Goal: Information Seeking & Learning: Find specific fact

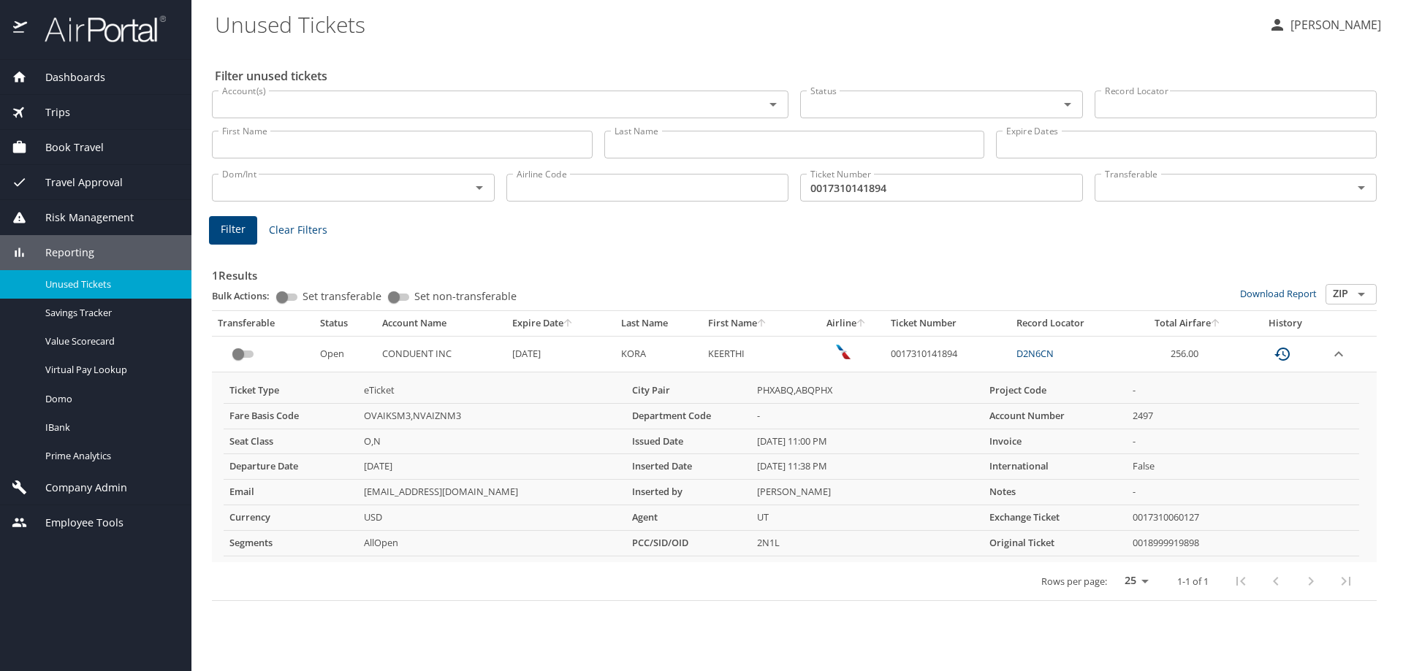
click at [981, 256] on div "1 Results Bulk Actions: Set transferable Set non-transferable Download Report Z…" at bounding box center [794, 425] width 1165 height 354
click at [455, 92] on div "Account(s)" at bounding box center [500, 105] width 576 height 28
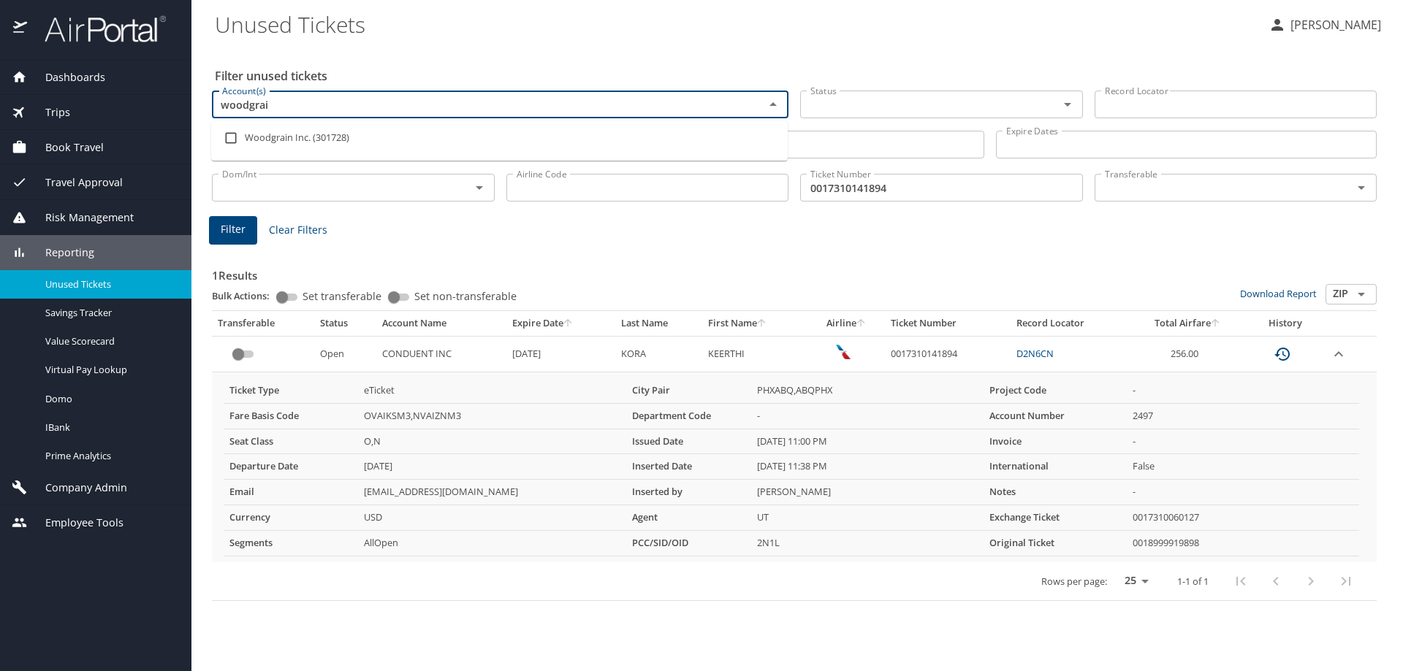
type input "woodgrain"
click at [371, 133] on li "Woodgrain Inc. (301728)" at bounding box center [499, 138] width 576 height 34
checkbox input "true"
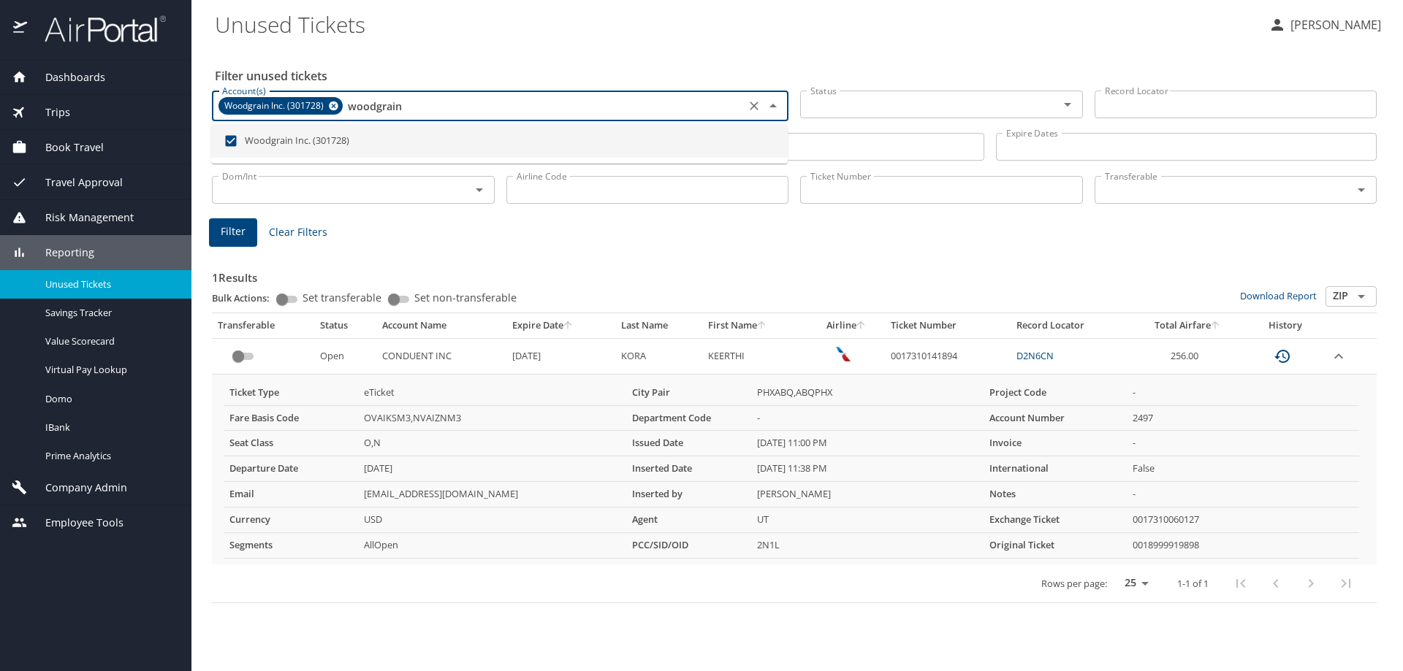
type input "woodgrain"
click at [446, 56] on div "Filter unused tickets Account(s) Woodgrain Inc. (301728) Account(s) Status Stat…" at bounding box center [797, 359] width 1165 height 625
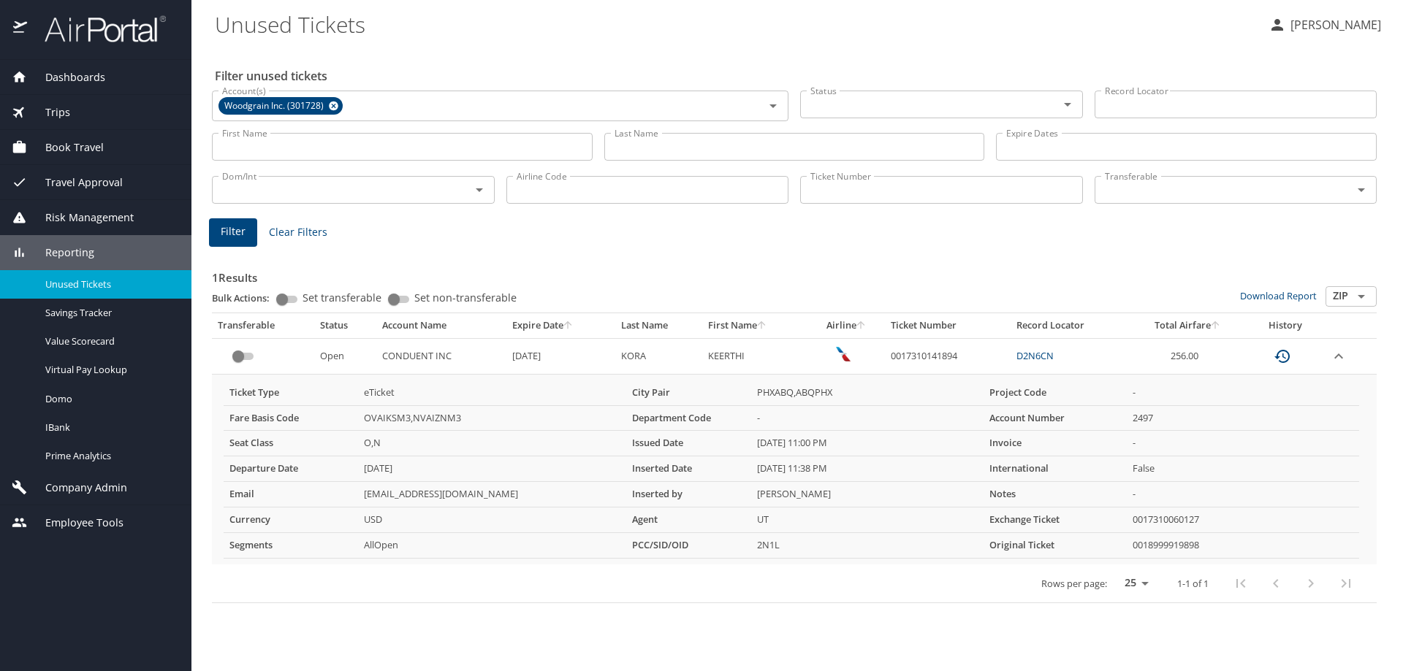
click at [755, 148] on input "Last Name" at bounding box center [794, 147] width 381 height 28
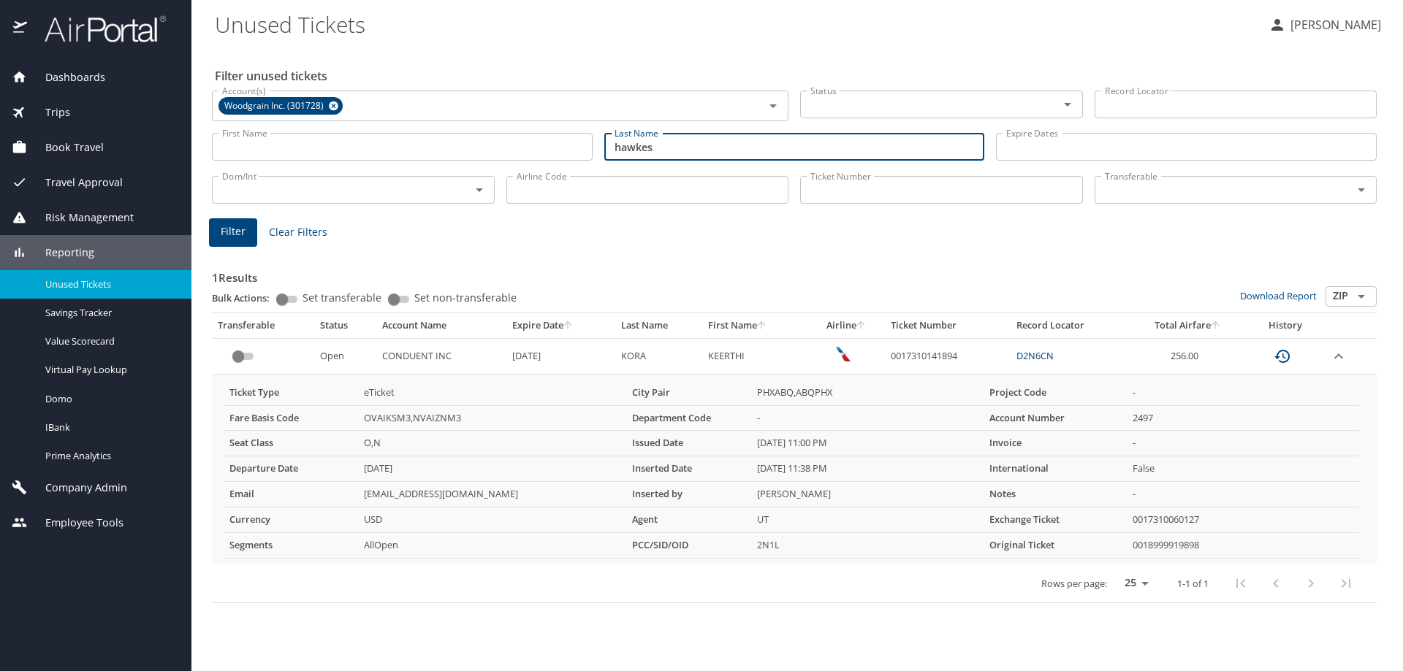
type input "hawkes"
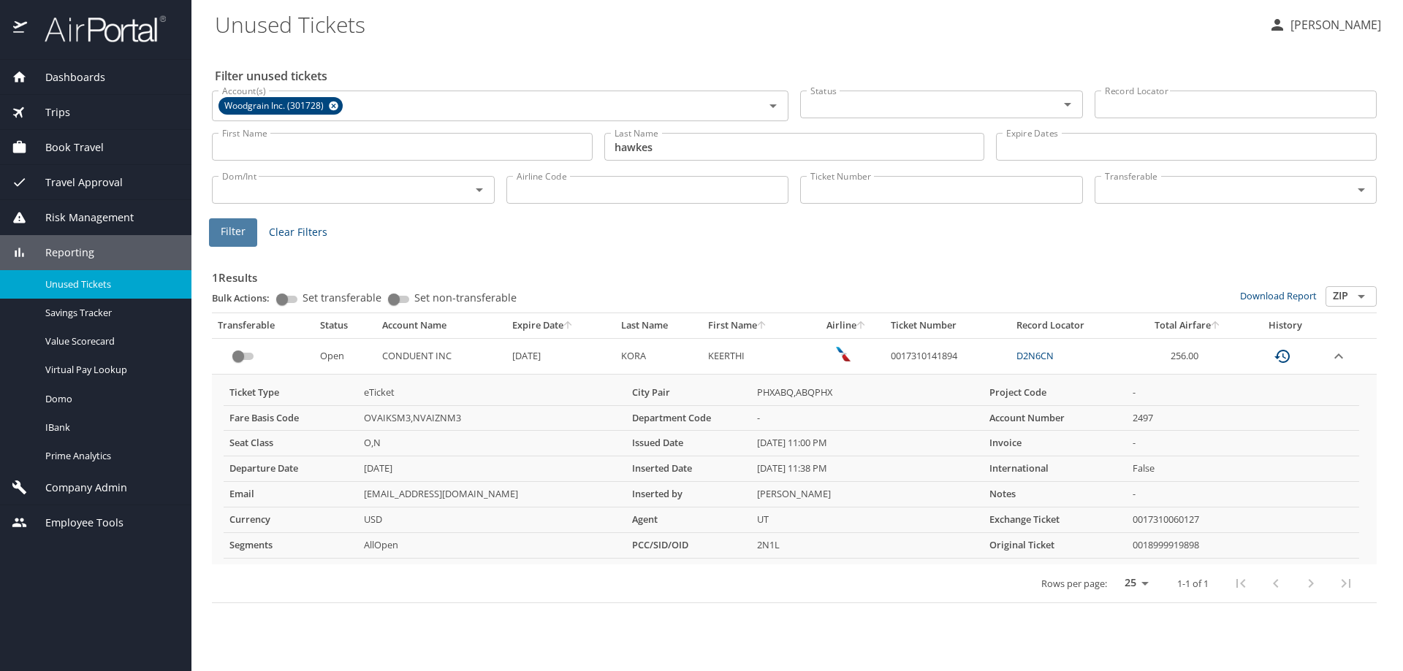
click at [230, 232] on span "Filter" at bounding box center [233, 232] width 25 height 18
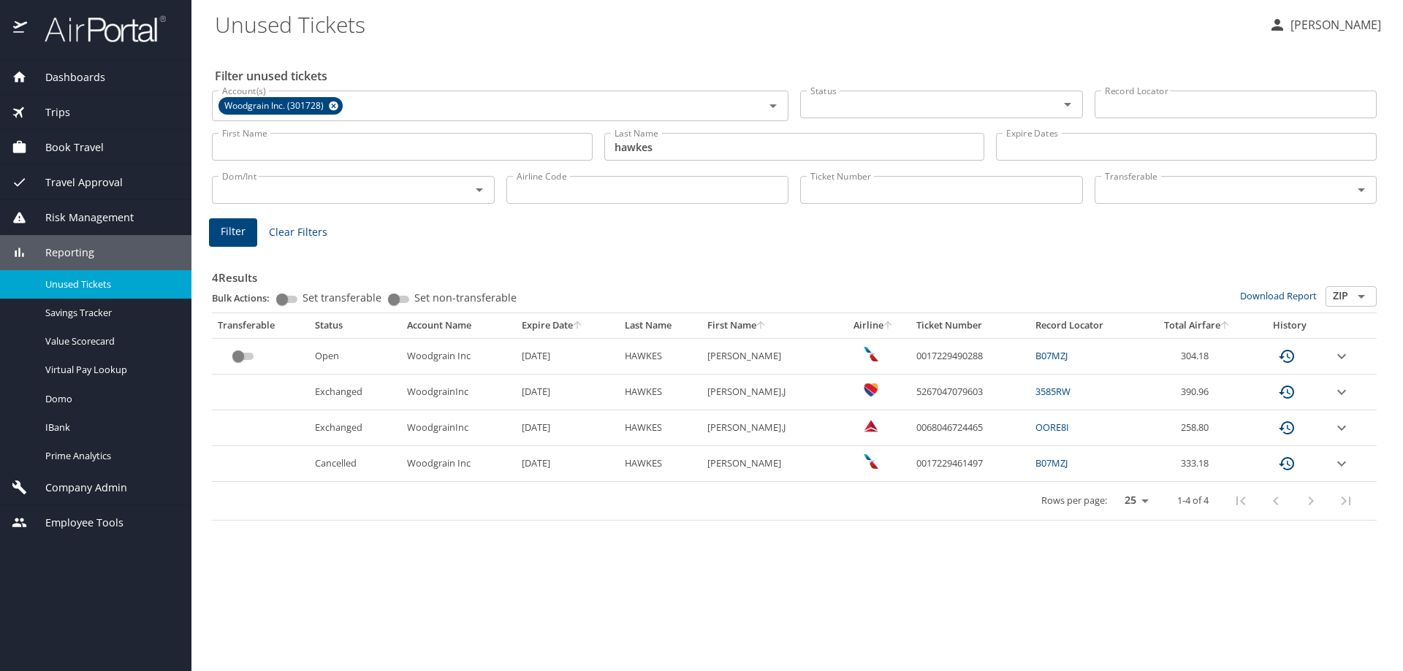
click at [945, 348] on td "0017229490288" at bounding box center [969, 356] width 119 height 36
click at [942, 354] on td "0017229490288" at bounding box center [969, 356] width 119 height 36
copy td "0017229490288"
